Goal: Register for event/course

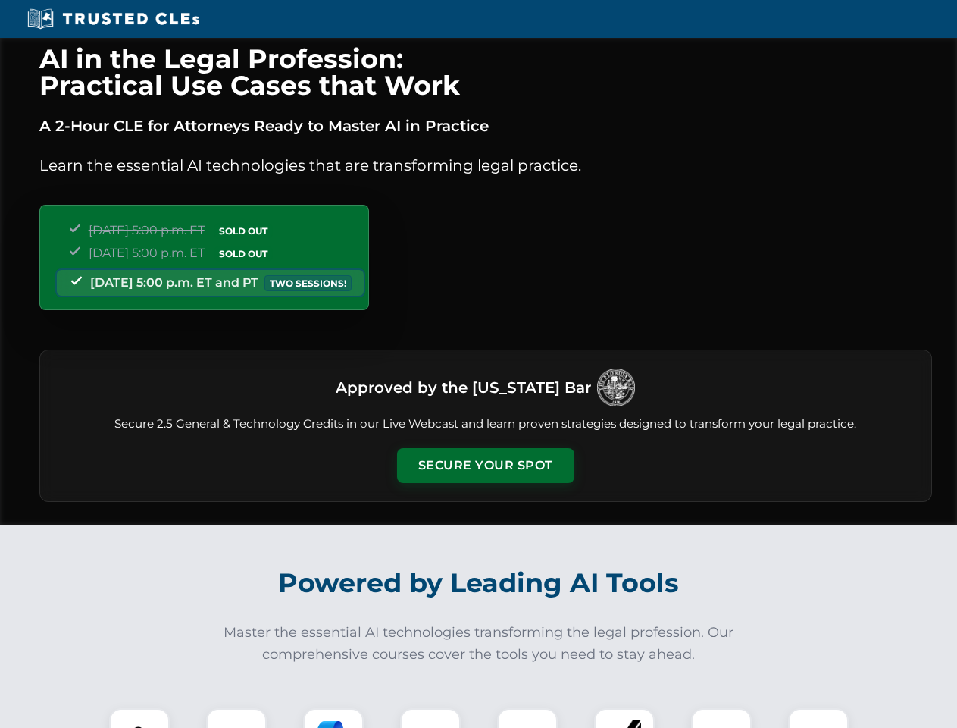
click at [485, 465] on button "Secure Your Spot" at bounding box center [485, 465] width 177 height 35
click at [139, 718] on img at bounding box center [139, 738] width 44 height 44
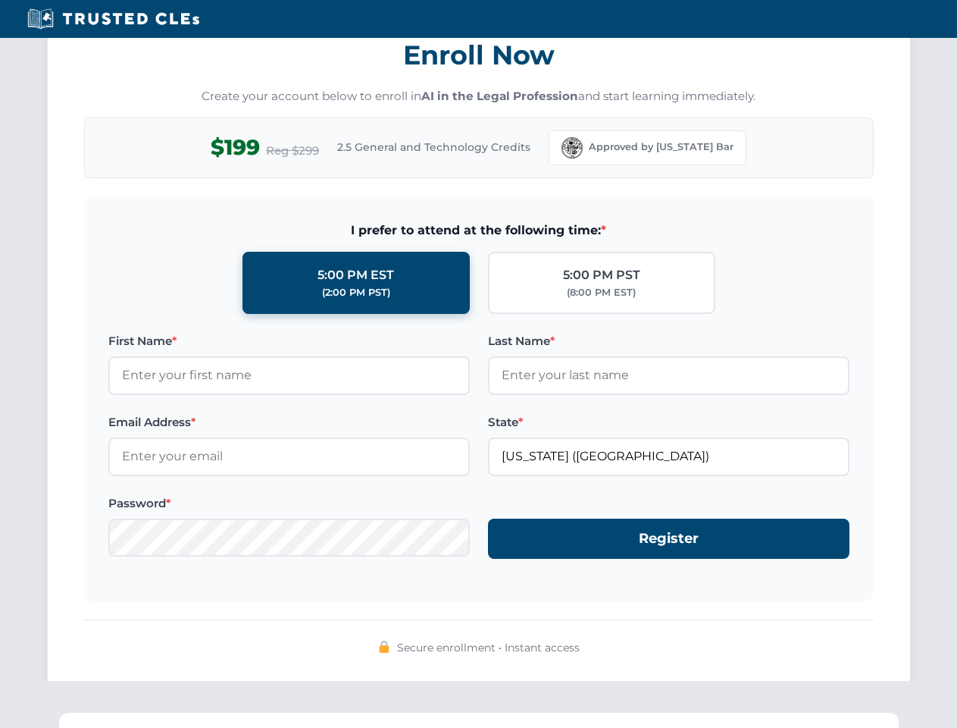
scroll to position [1488, 0]
